Goal: Information Seeking & Learning: Check status

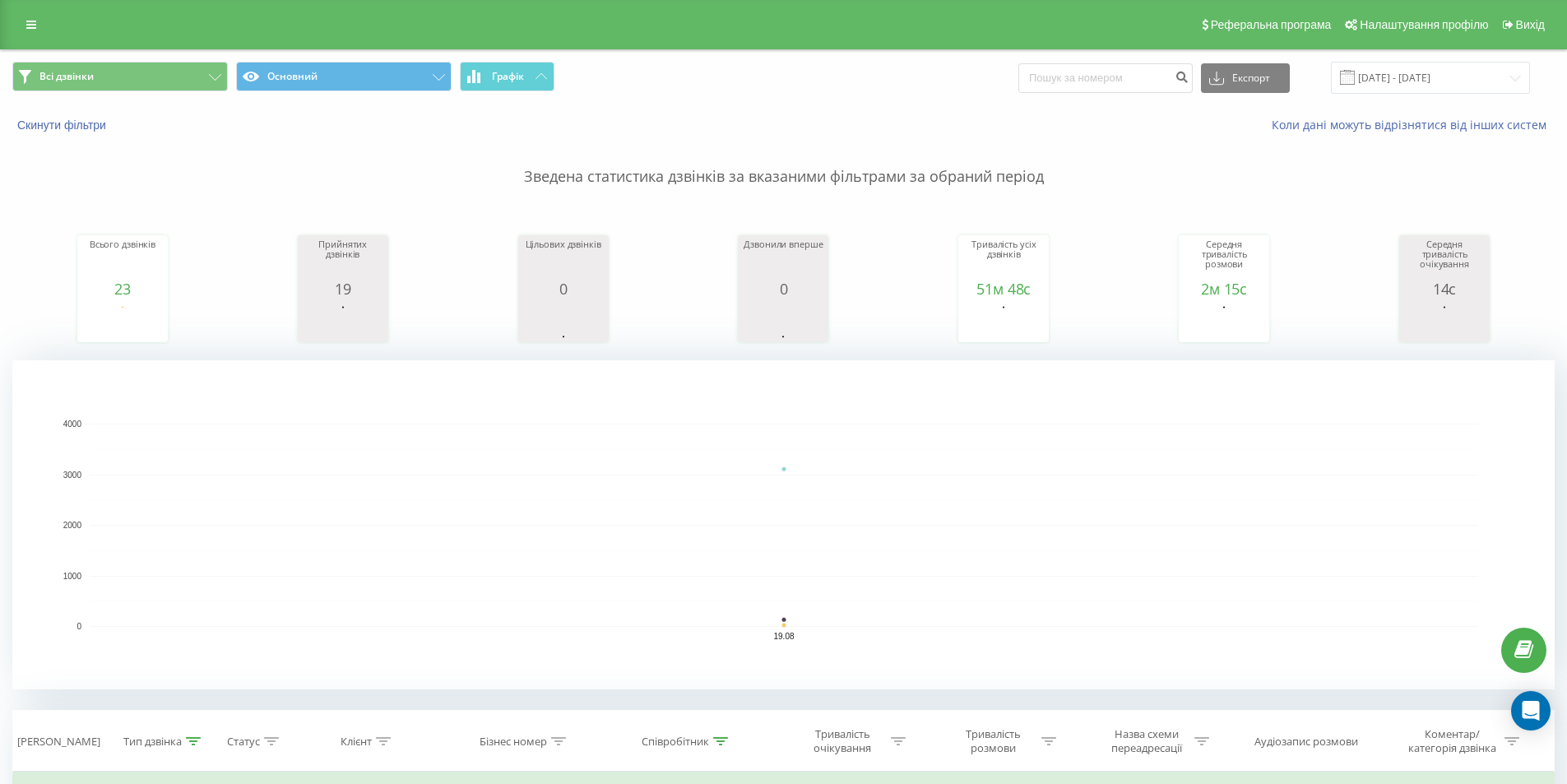
click at [1355, 76] on span at bounding box center [1347, 77] width 15 height 15
click at [1413, 74] on input "[DATE] - [DATE]" at bounding box center [1430, 78] width 199 height 32
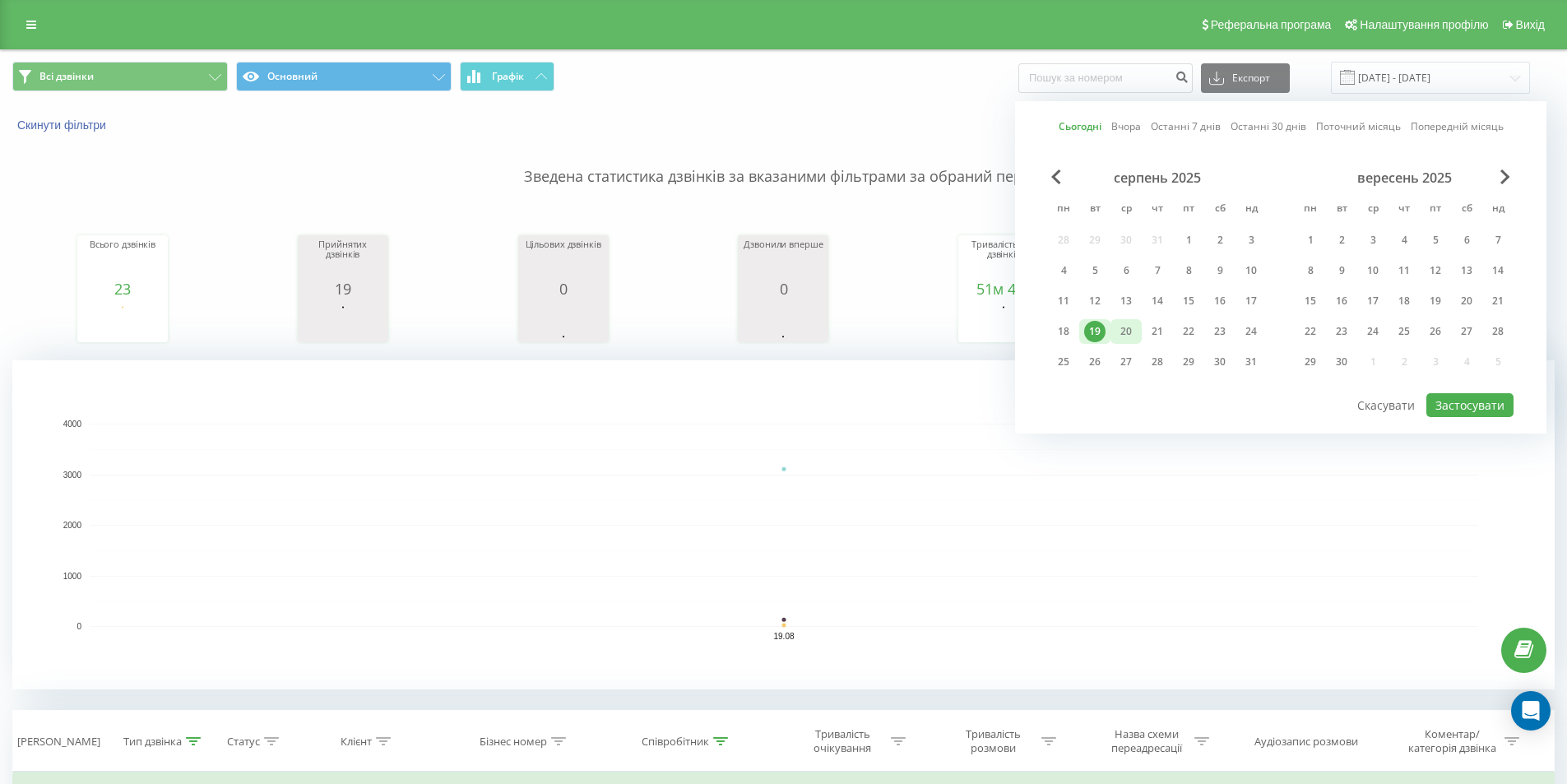
click at [1132, 328] on div "20" at bounding box center [1126, 332] width 21 height 21
click at [1498, 404] on button "Застосувати" at bounding box center [1470, 404] width 87 height 24
type input "[DATE] - [DATE]"
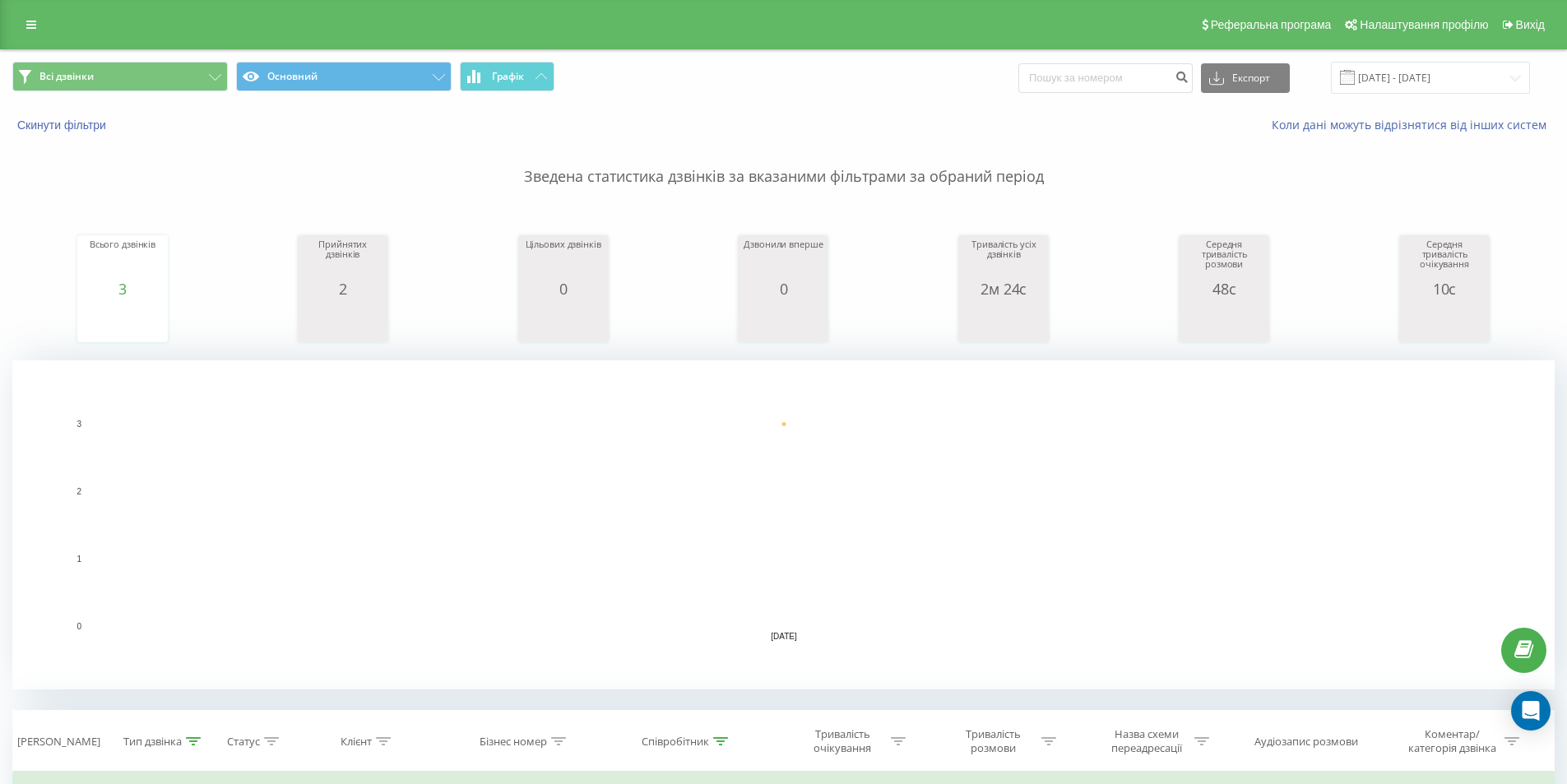
scroll to position [412, 0]
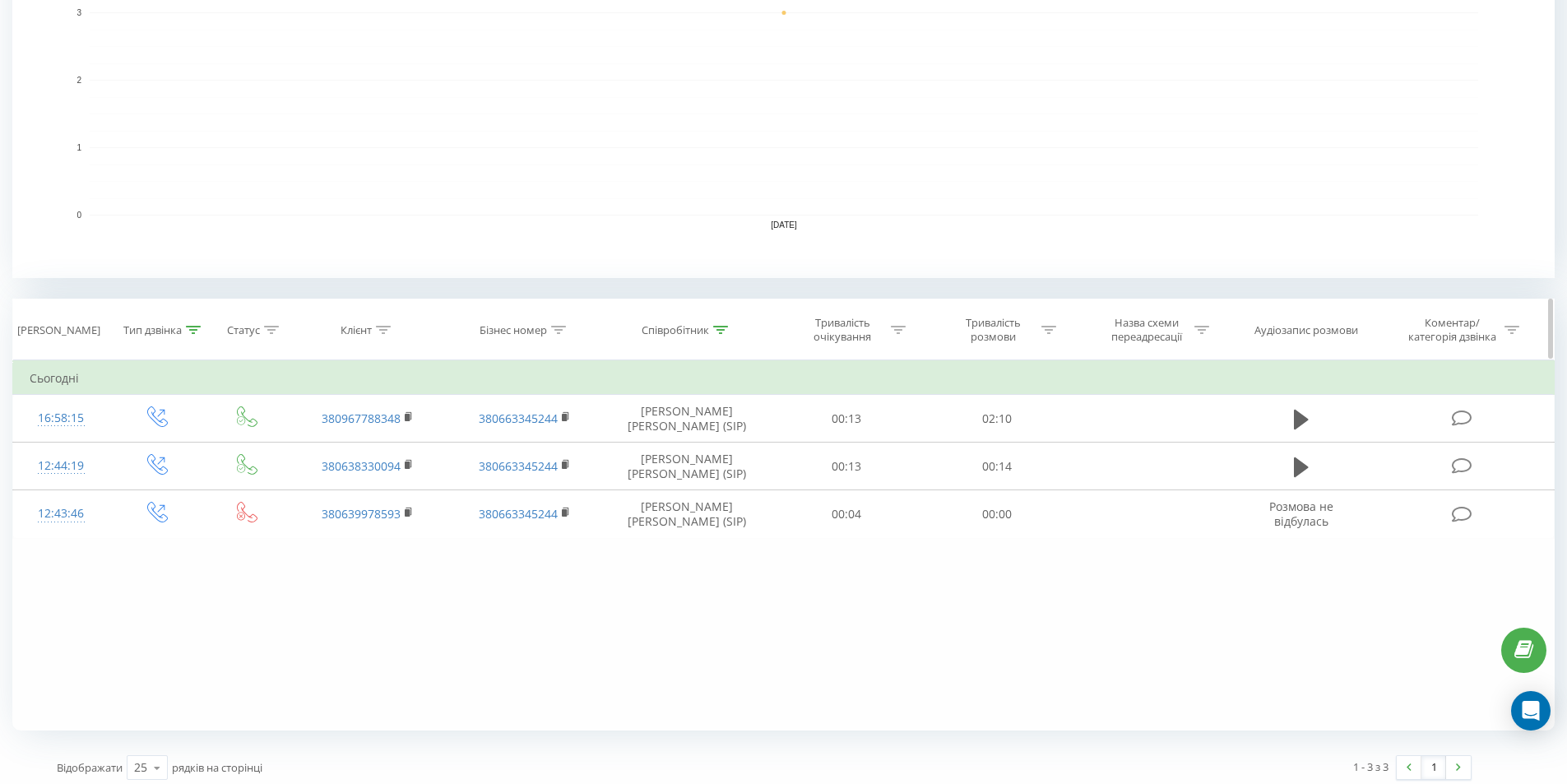
click at [195, 326] on icon at bounding box center [193, 329] width 15 height 8
click at [216, 450] on icon at bounding box center [217, 449] width 10 height 5
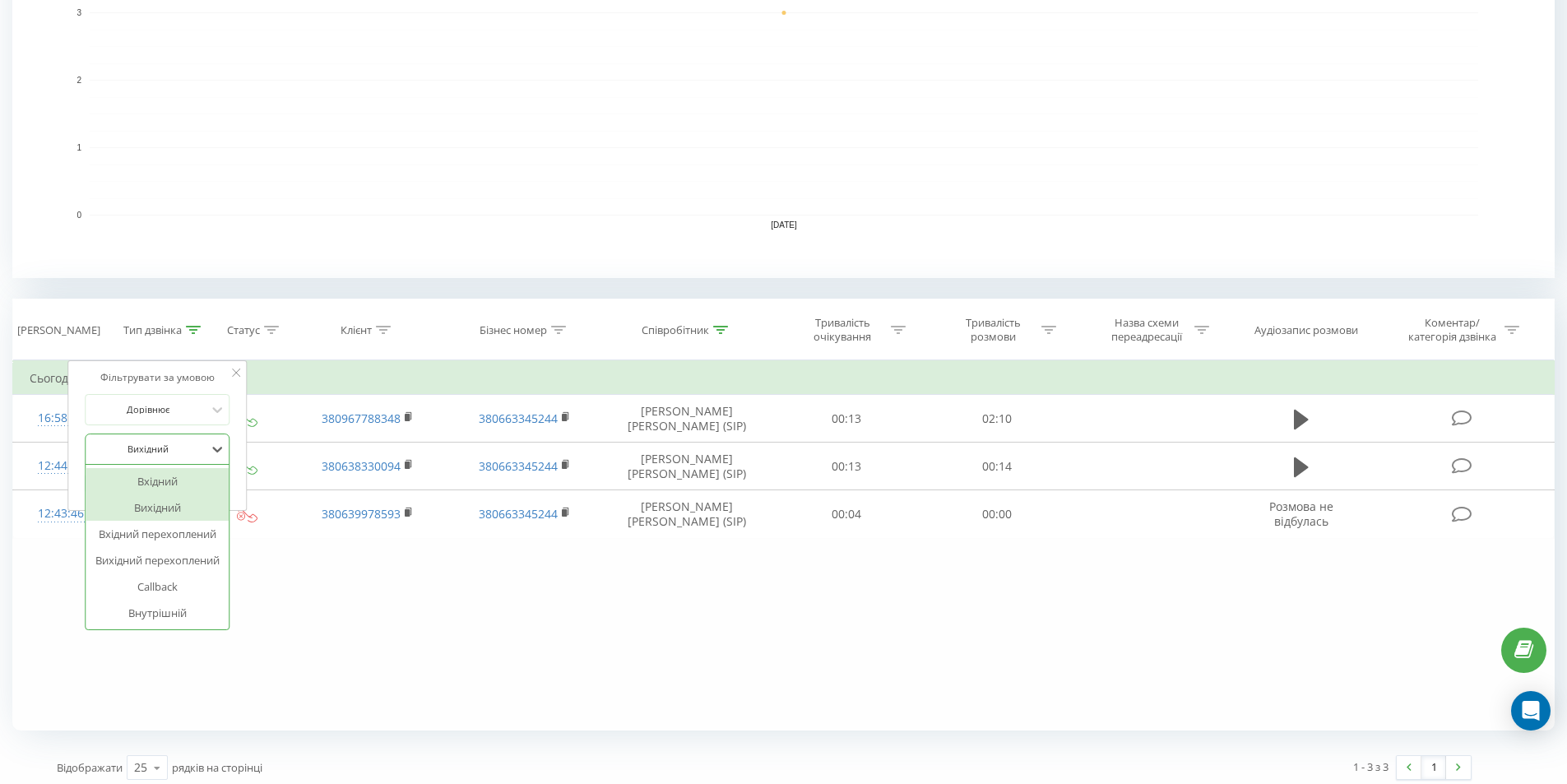
click at [199, 482] on div "Вхідний" at bounding box center [156, 482] width 143 height 27
click at [200, 474] on span "OK" at bounding box center [193, 482] width 46 height 26
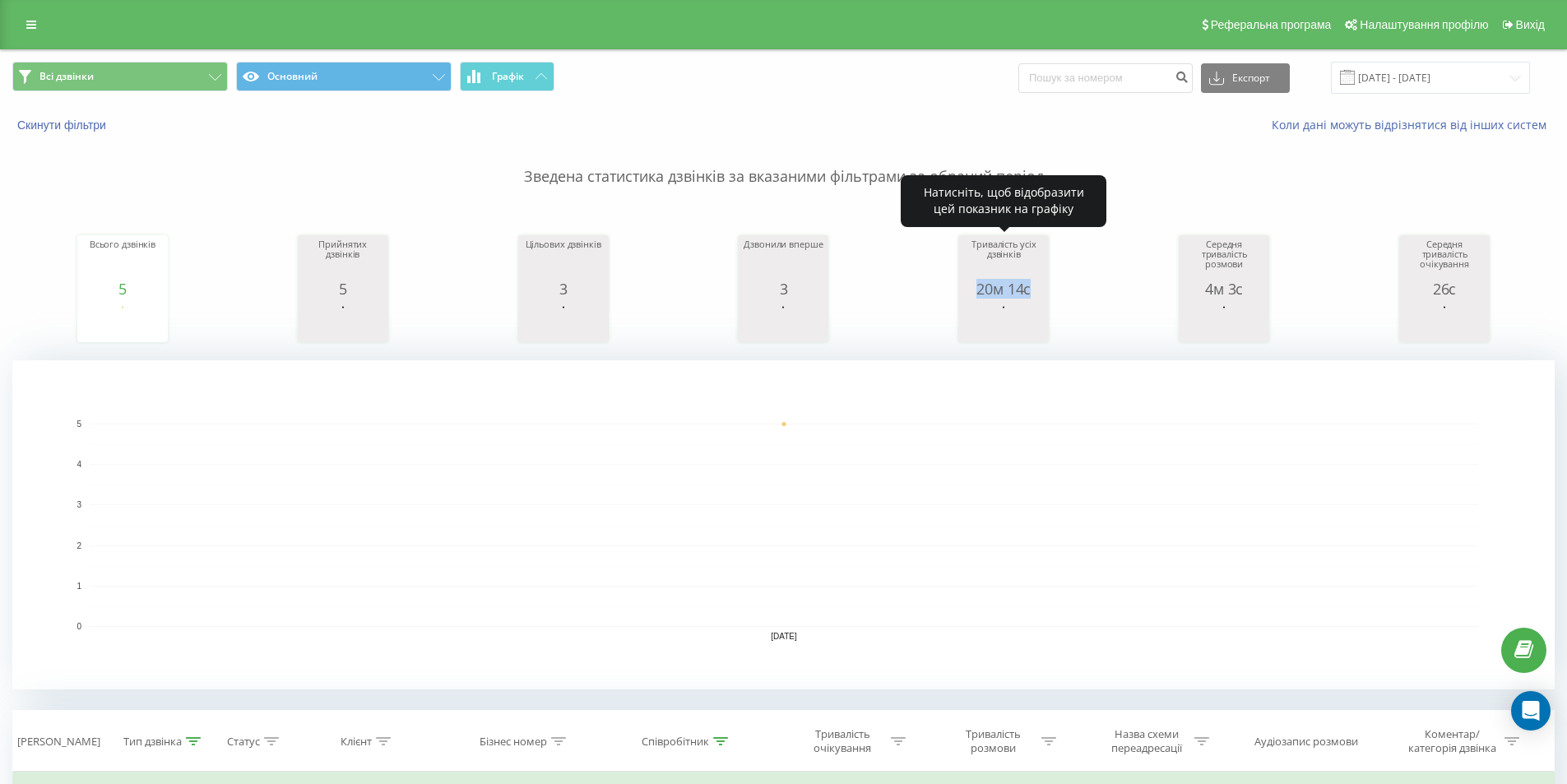
drag, startPoint x: 1037, startPoint y: 288, endPoint x: 973, endPoint y: 293, distance: 64.2
click at [973, 293] on div "20м 14с" at bounding box center [1004, 288] width 83 height 17
copy div "20м 14с"
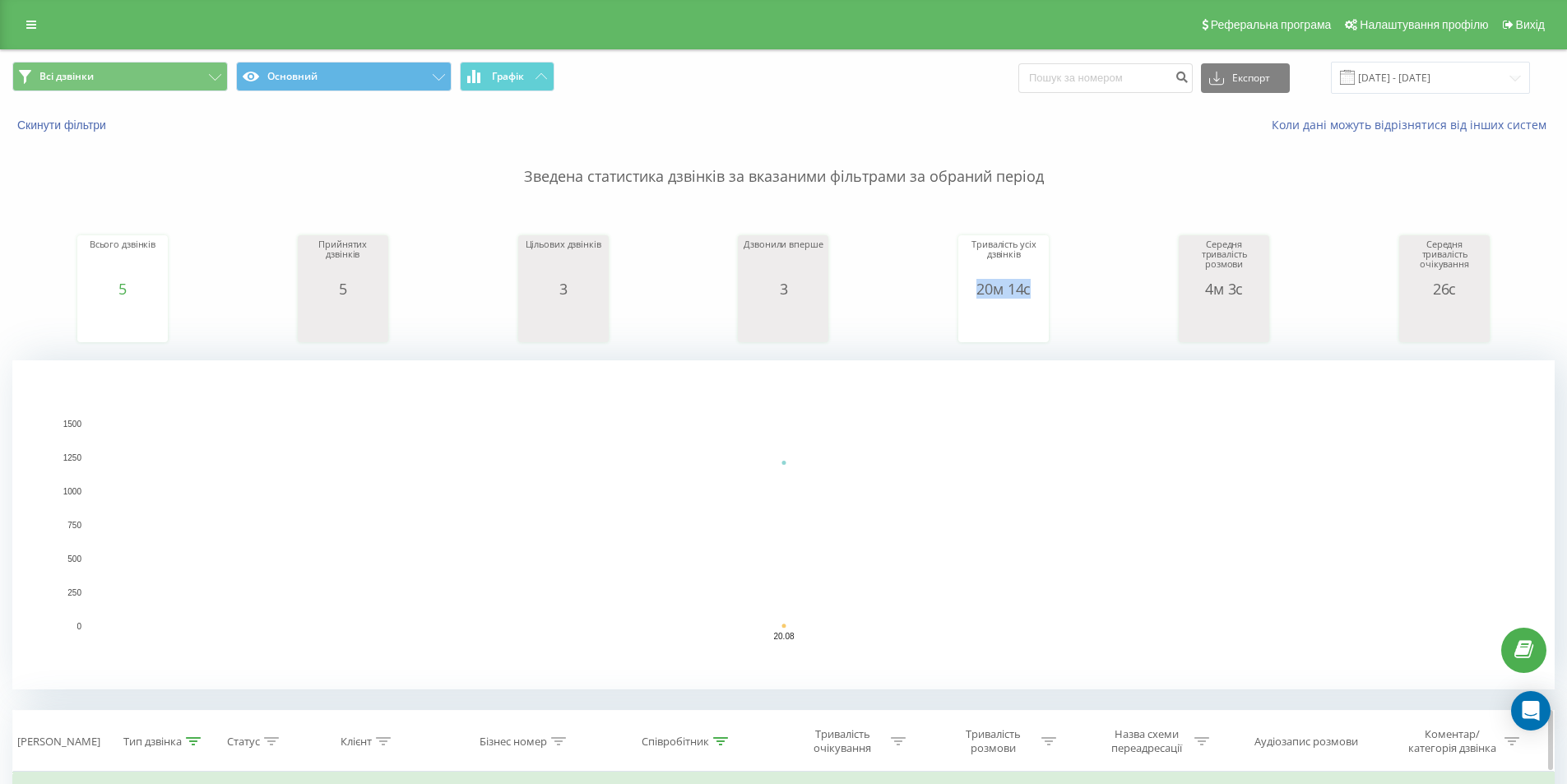
scroll to position [247, 0]
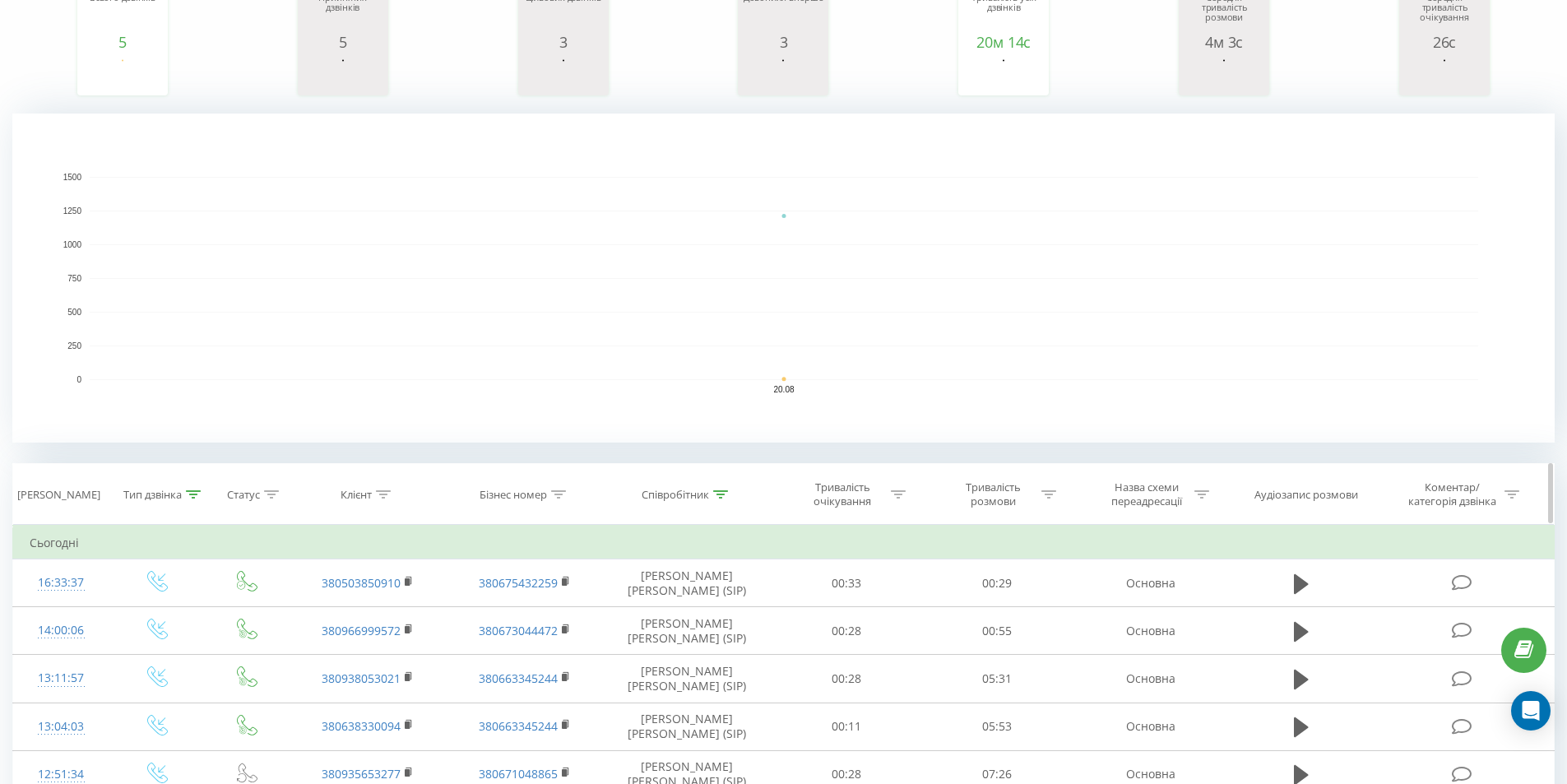
click at [188, 494] on icon at bounding box center [193, 494] width 15 height 8
click at [216, 645] on button "OK" at bounding box center [192, 647] width 70 height 20
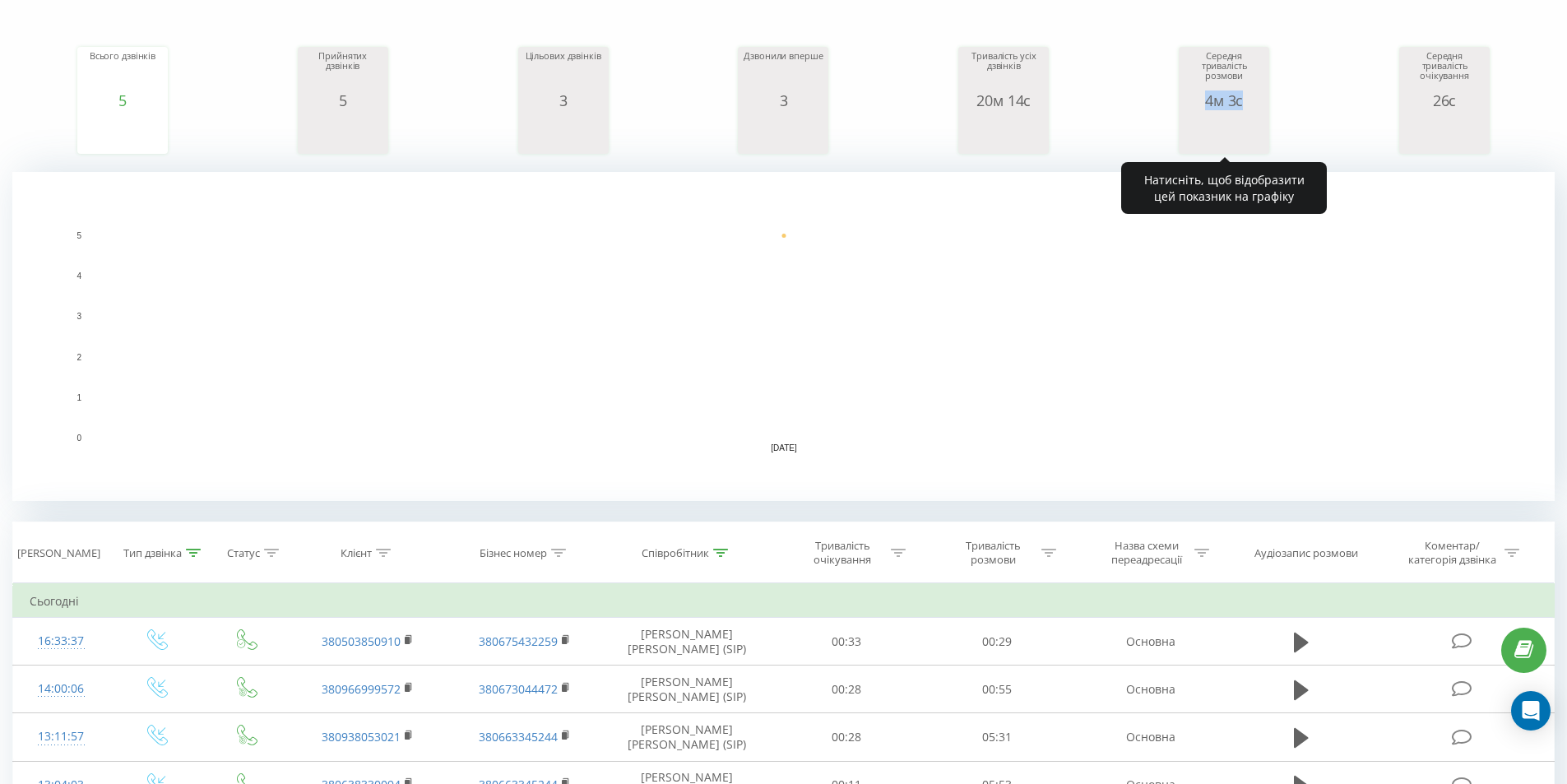
drag, startPoint x: 1241, startPoint y: 104, endPoint x: 1189, endPoint y: 106, distance: 52.0
click at [1189, 106] on div "4м 3с" at bounding box center [1224, 100] width 83 height 17
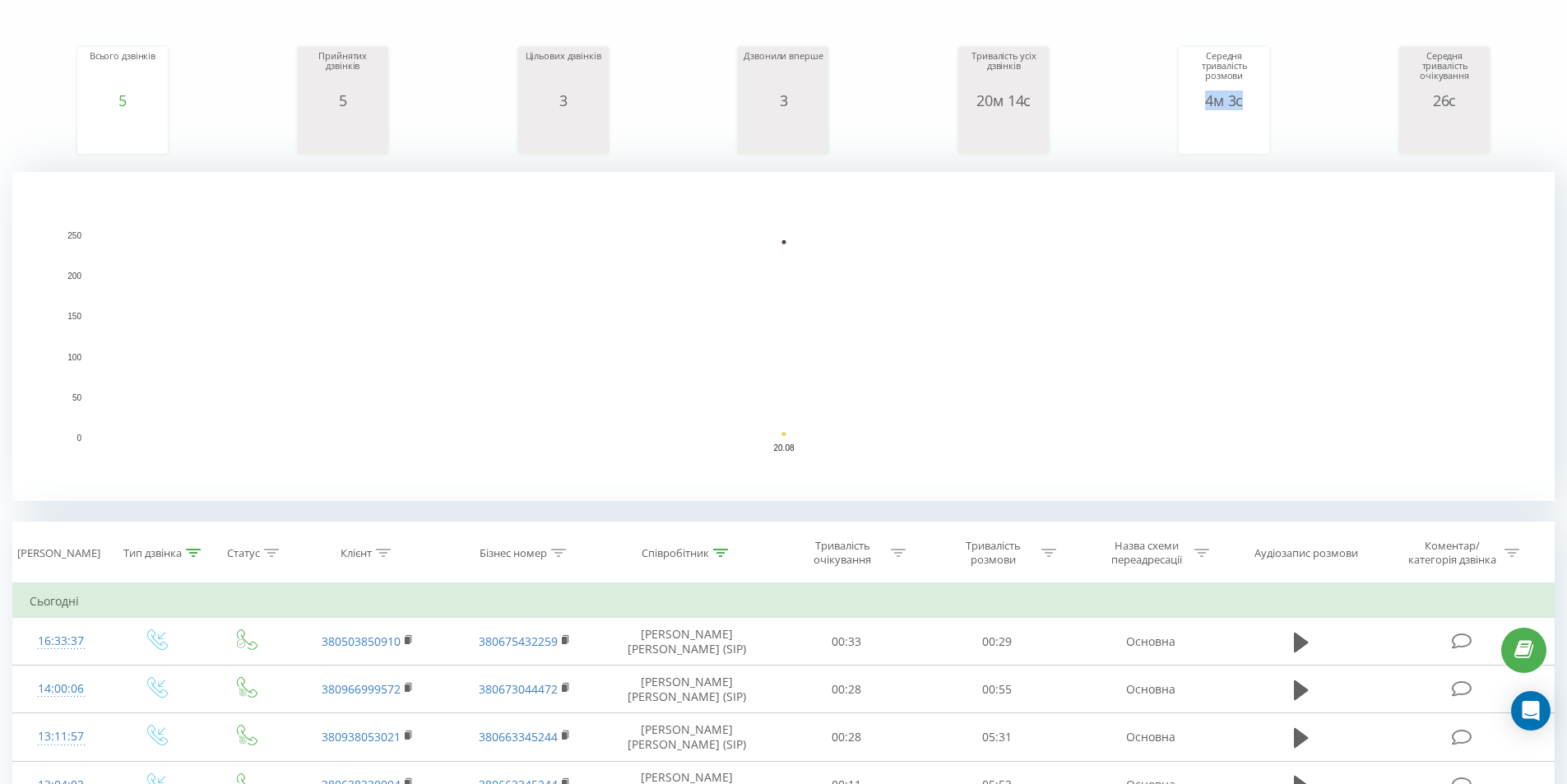
copy div "4м 3с"
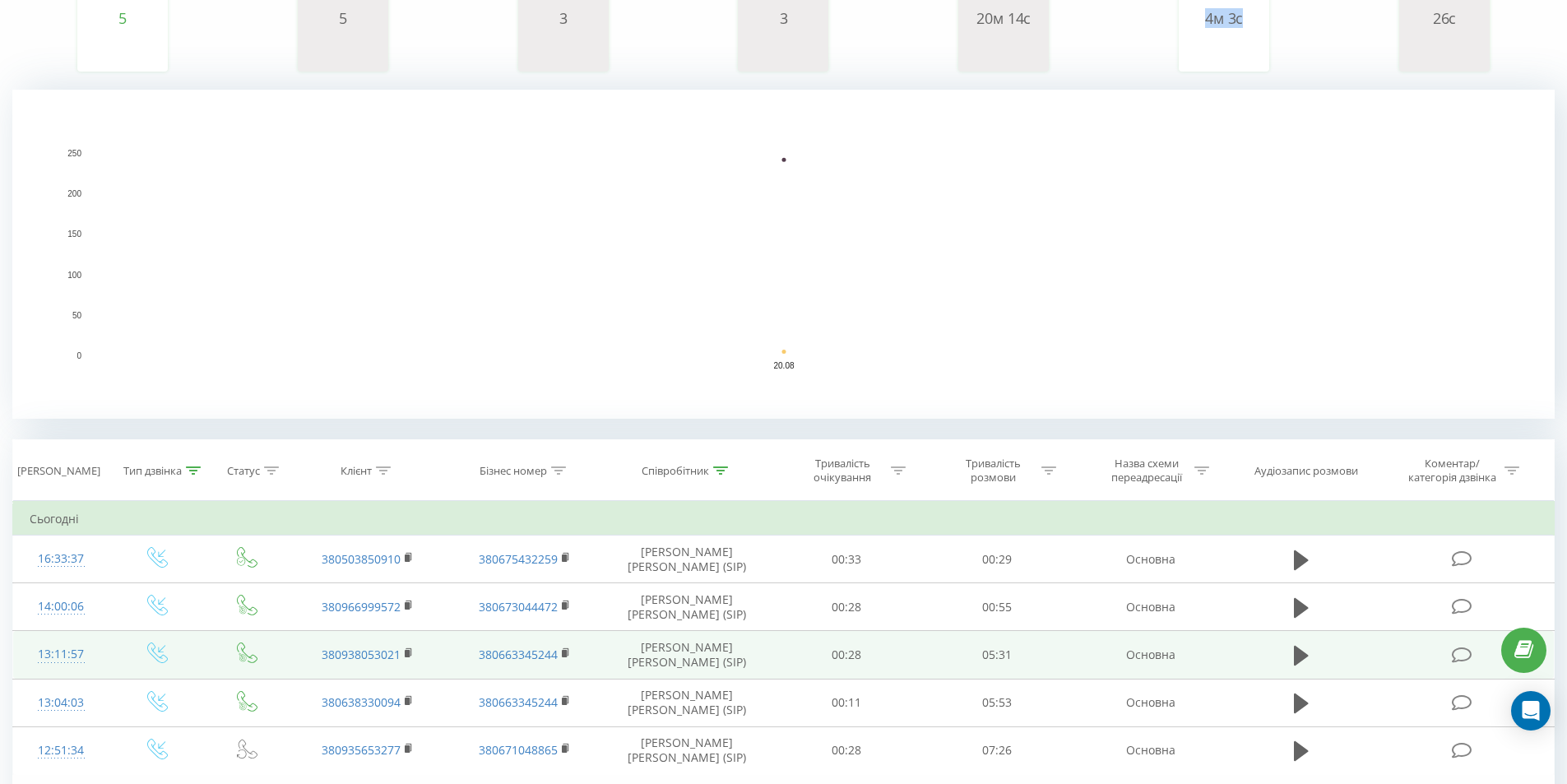
scroll to position [353, 0]
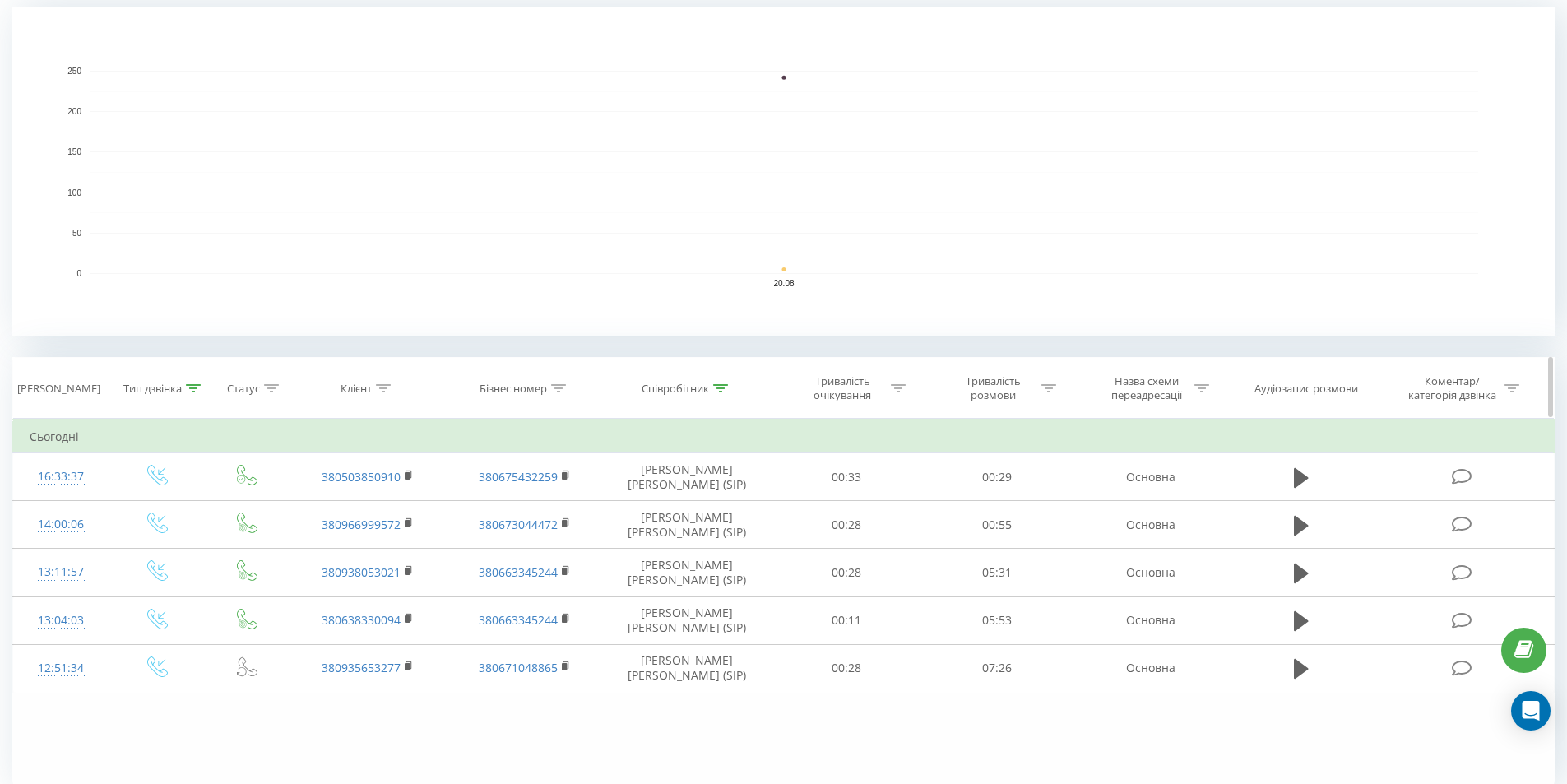
click at [192, 388] on icon at bounding box center [193, 388] width 15 height 8
click at [165, 509] on div at bounding box center [148, 507] width 117 height 16
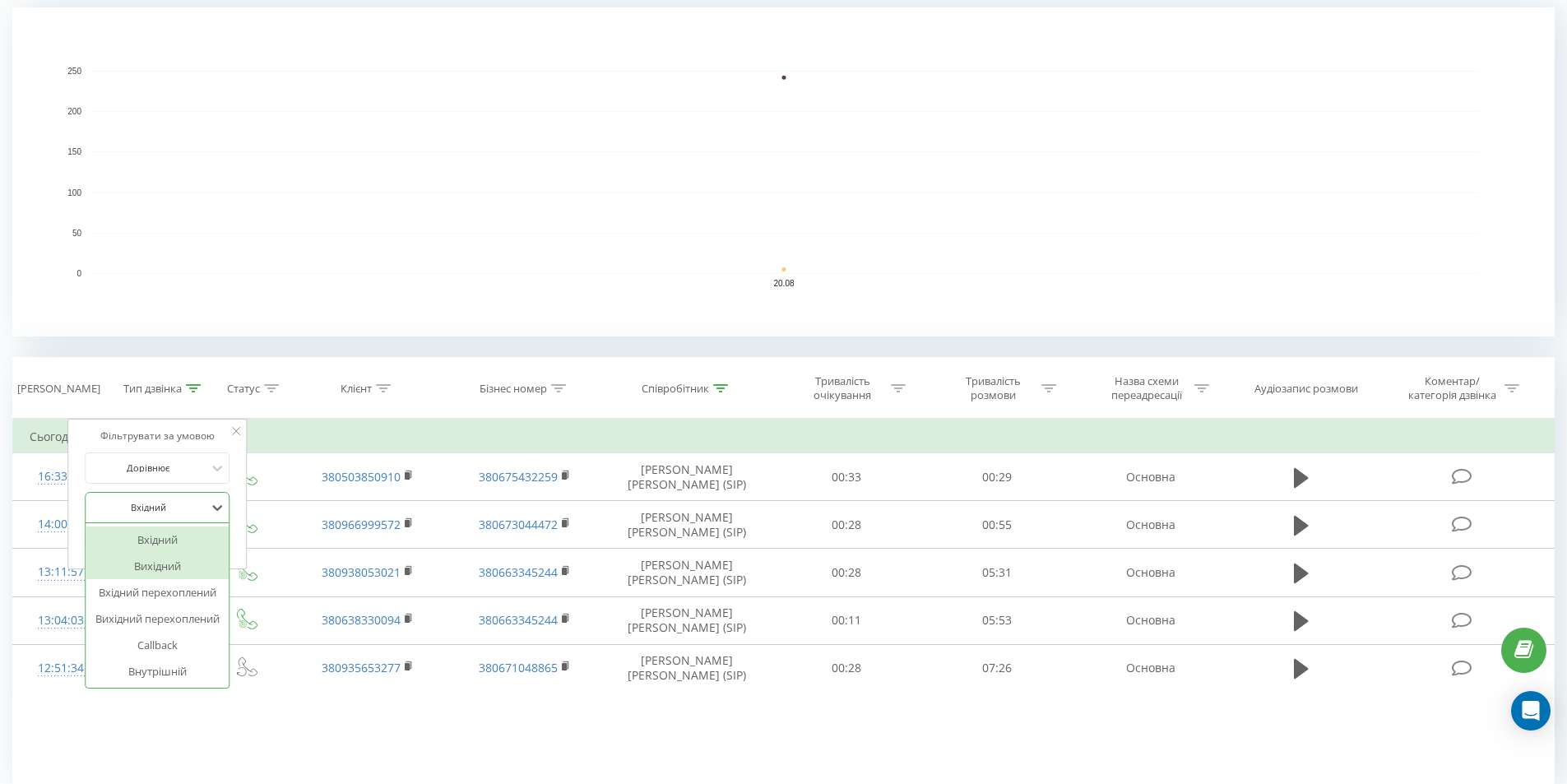
click at [171, 565] on div "Вихідний" at bounding box center [156, 566] width 143 height 27
click at [196, 538] on span "OK" at bounding box center [193, 540] width 46 height 26
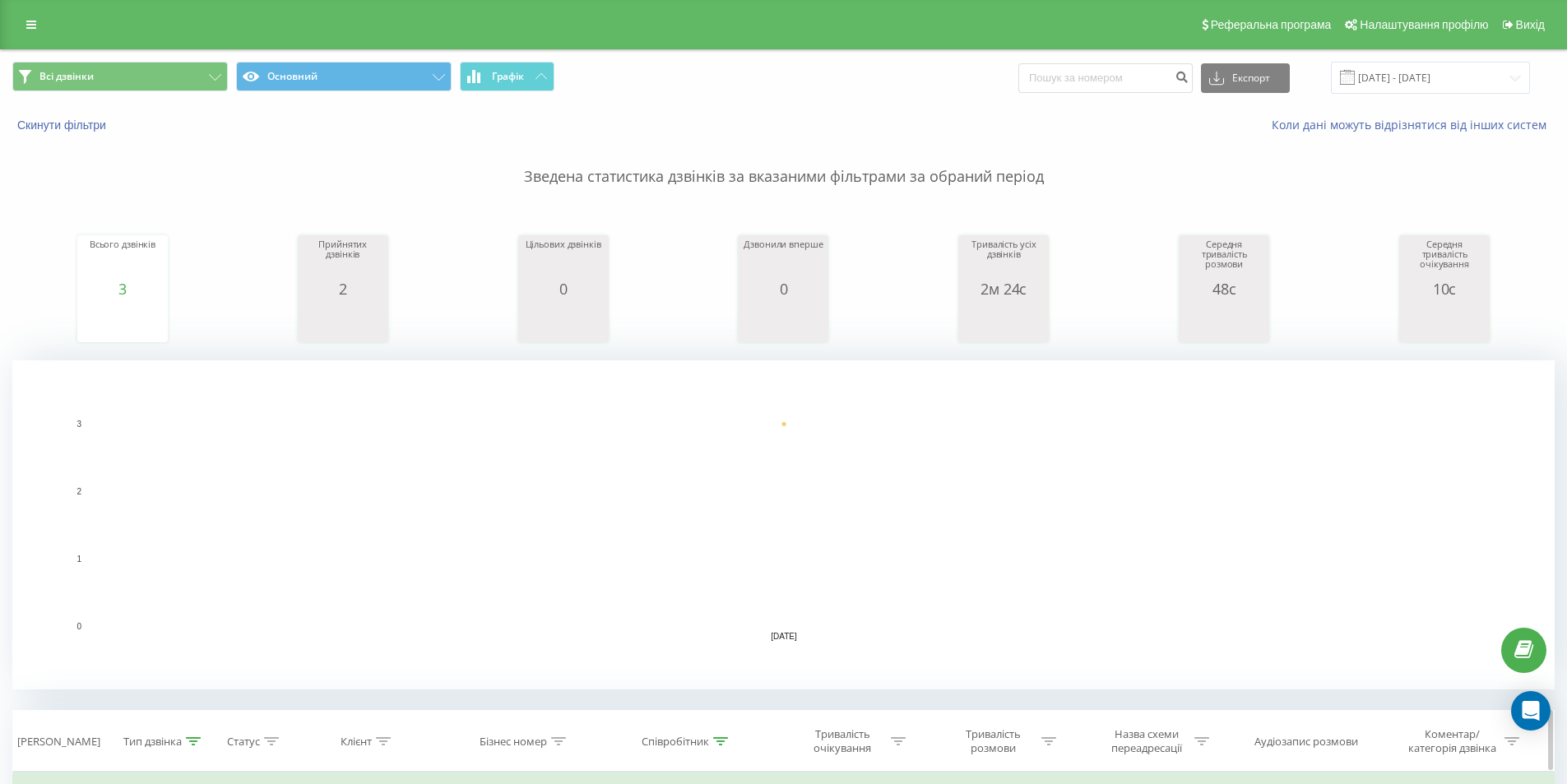
scroll to position [247, 0]
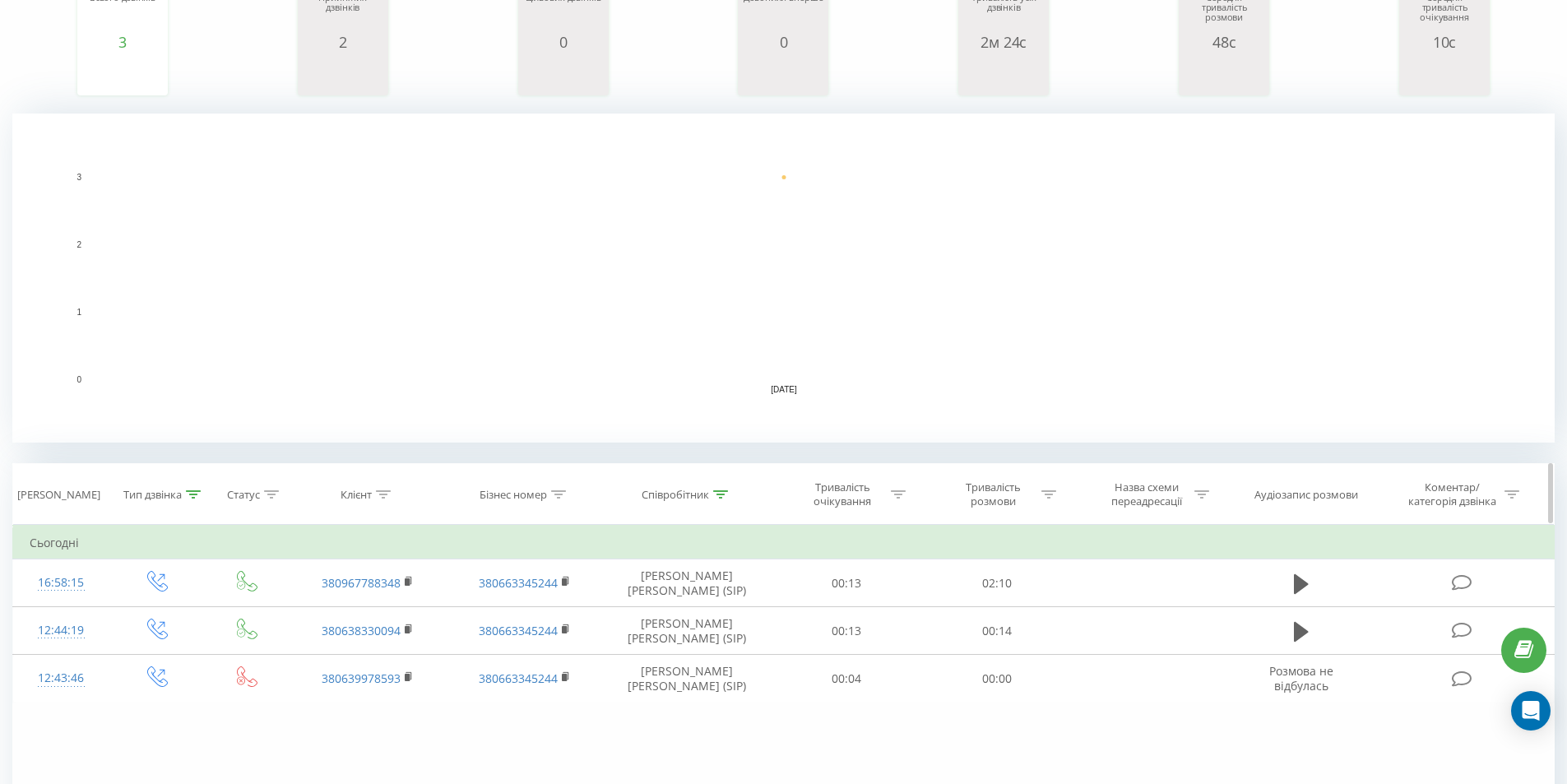
click at [186, 498] on div at bounding box center [193, 495] width 15 height 14
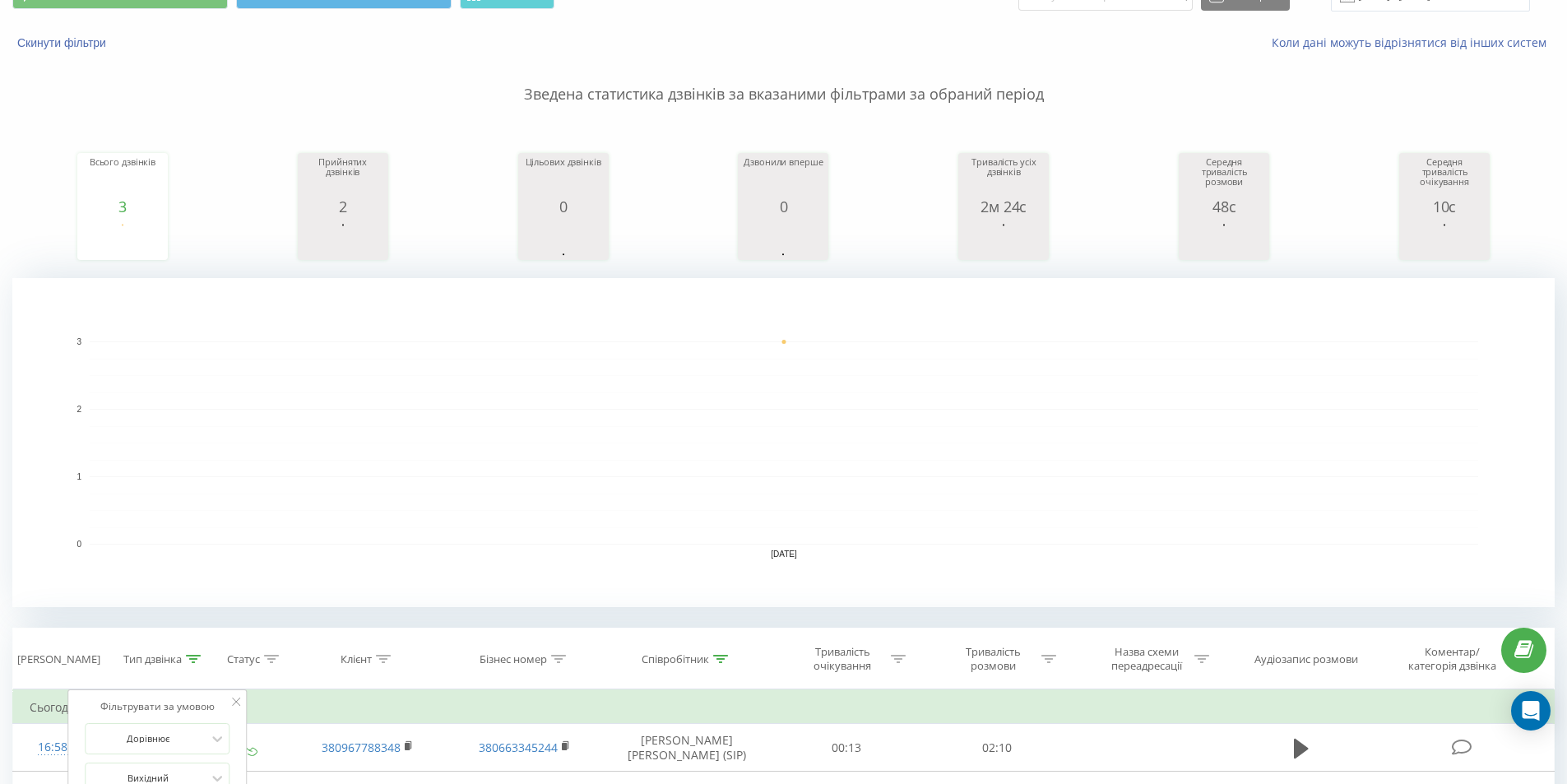
scroll to position [0, 0]
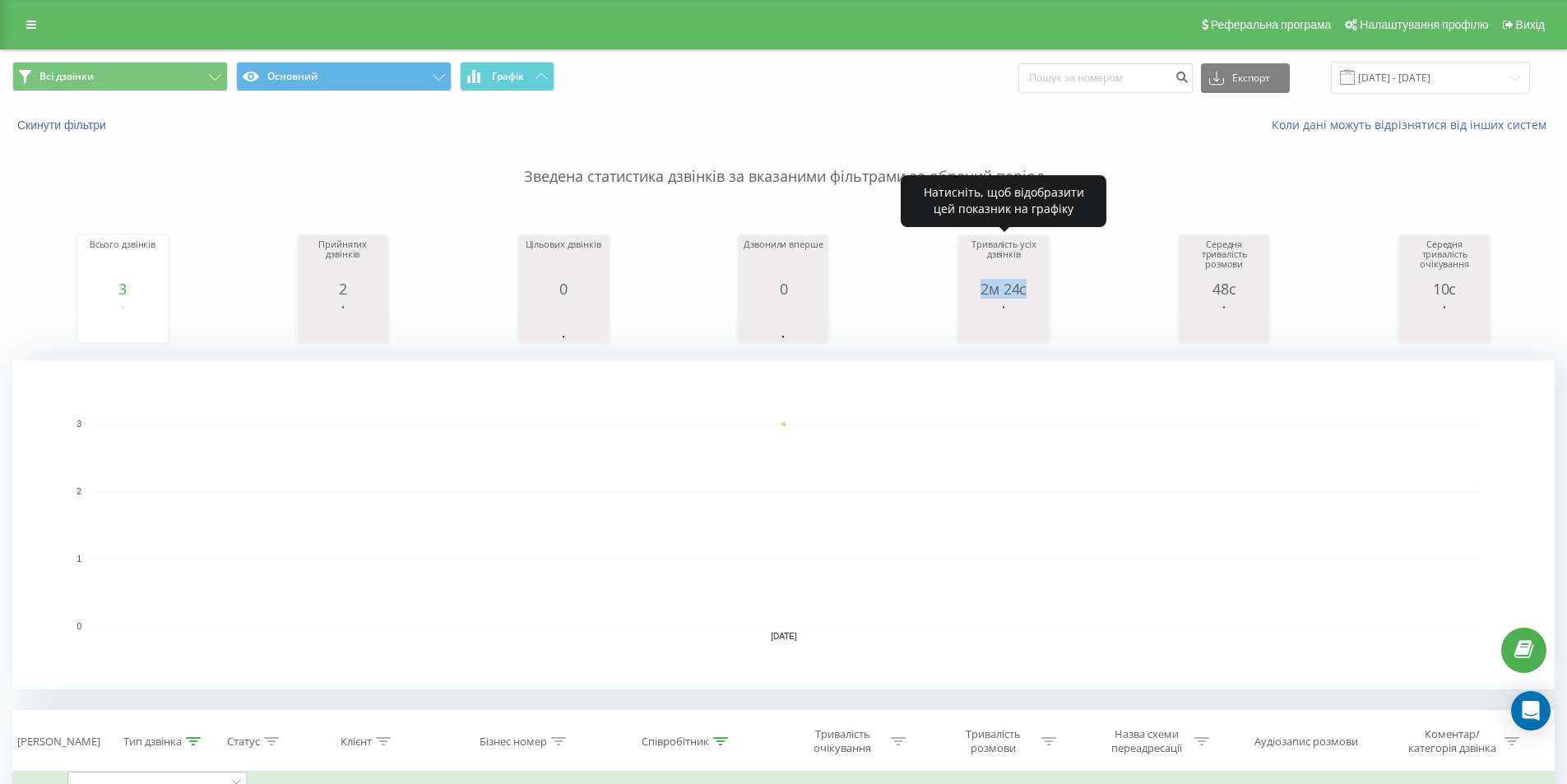
drag, startPoint x: 1030, startPoint y: 291, endPoint x: 982, endPoint y: 289, distance: 48.0
click at [982, 289] on div "2м 24с" at bounding box center [1004, 288] width 83 height 17
copy div "2м 24с"
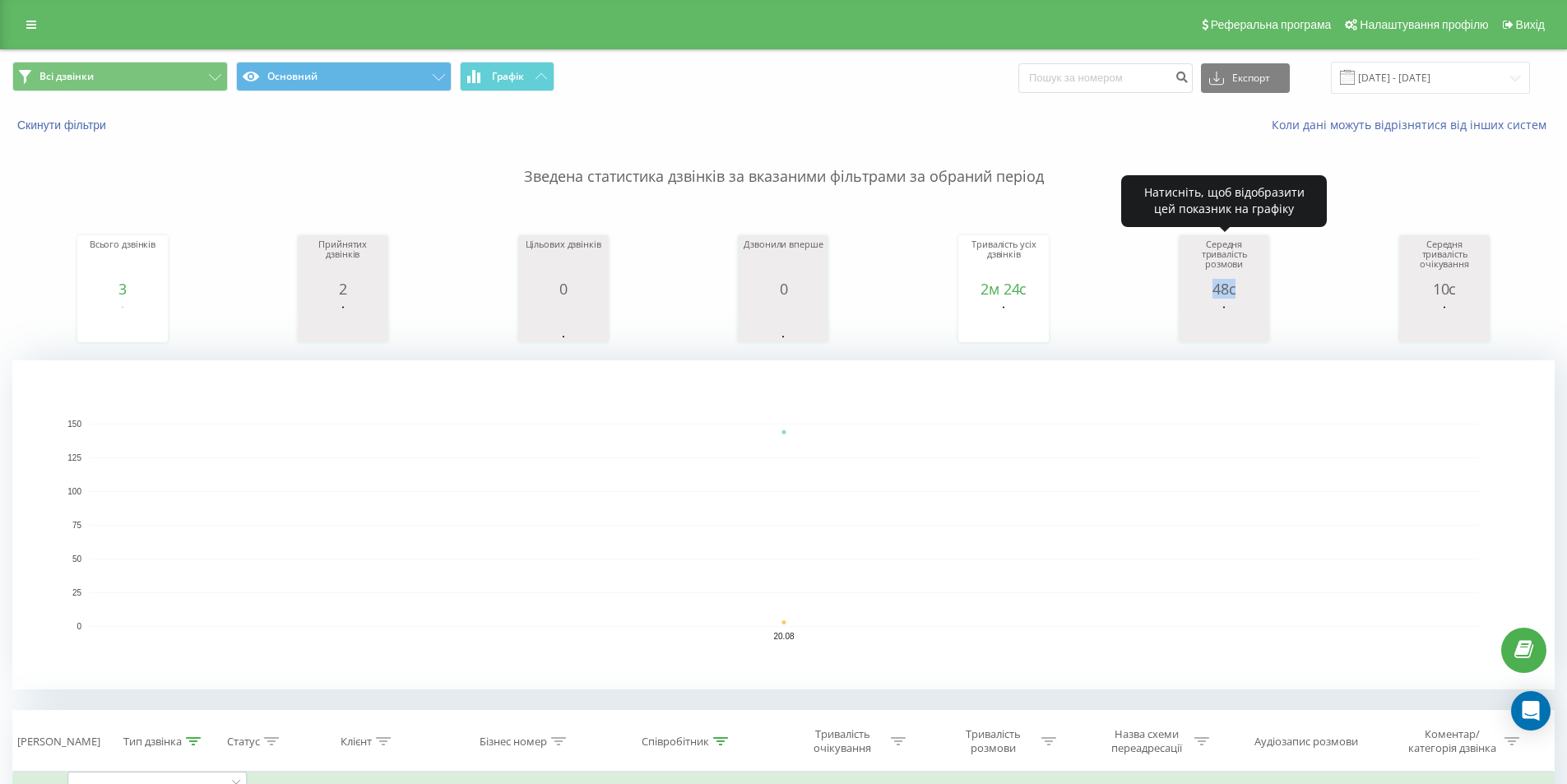
drag, startPoint x: 1216, startPoint y: 286, endPoint x: 1206, endPoint y: 285, distance: 10.0
click at [1206, 285] on div "48с" at bounding box center [1224, 288] width 83 height 17
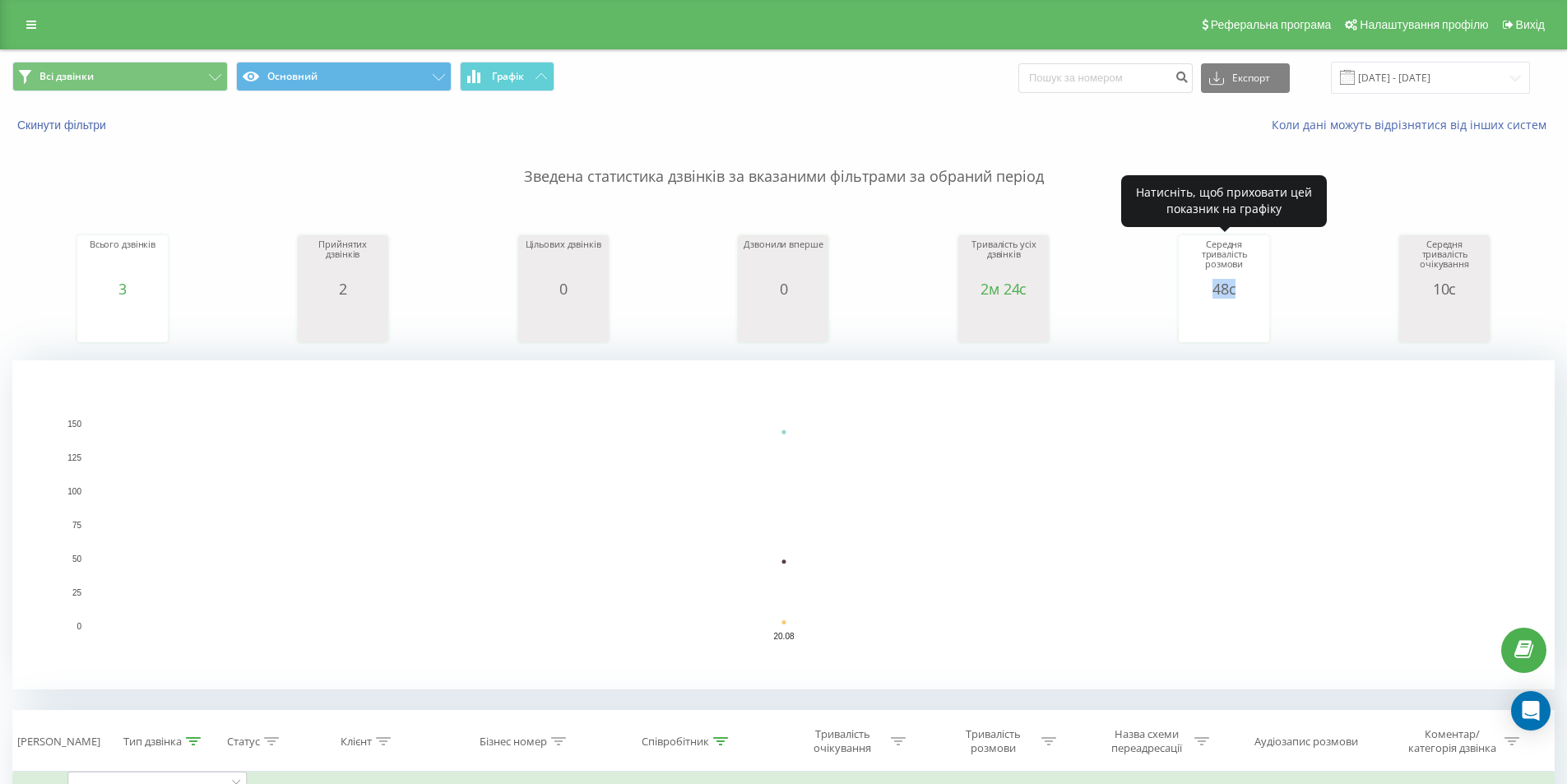
copy div "48с"
